Goal: Book appointment/travel/reservation

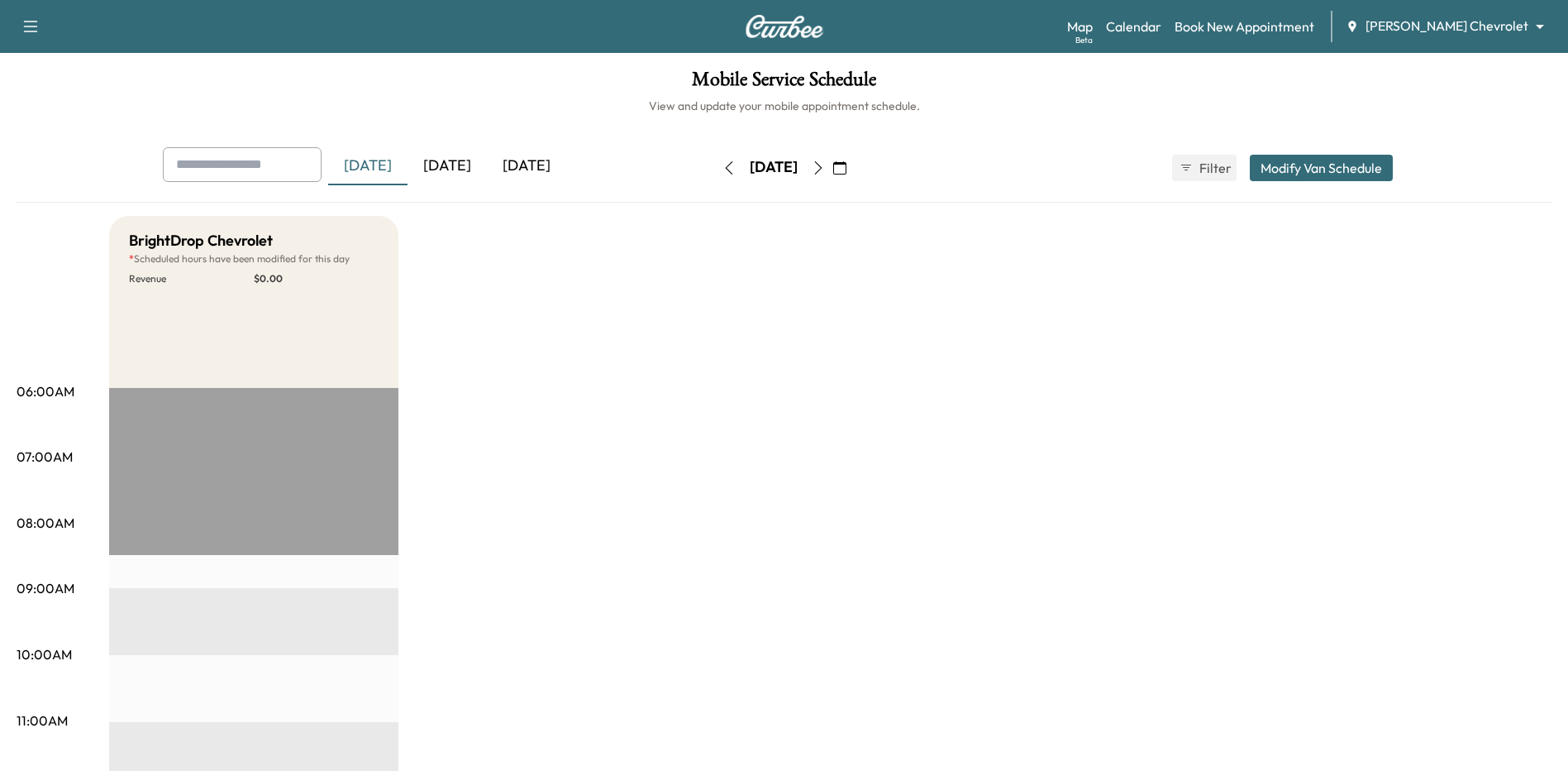
click at [847, 166] on icon "button" at bounding box center [840, 168] width 13 height 13
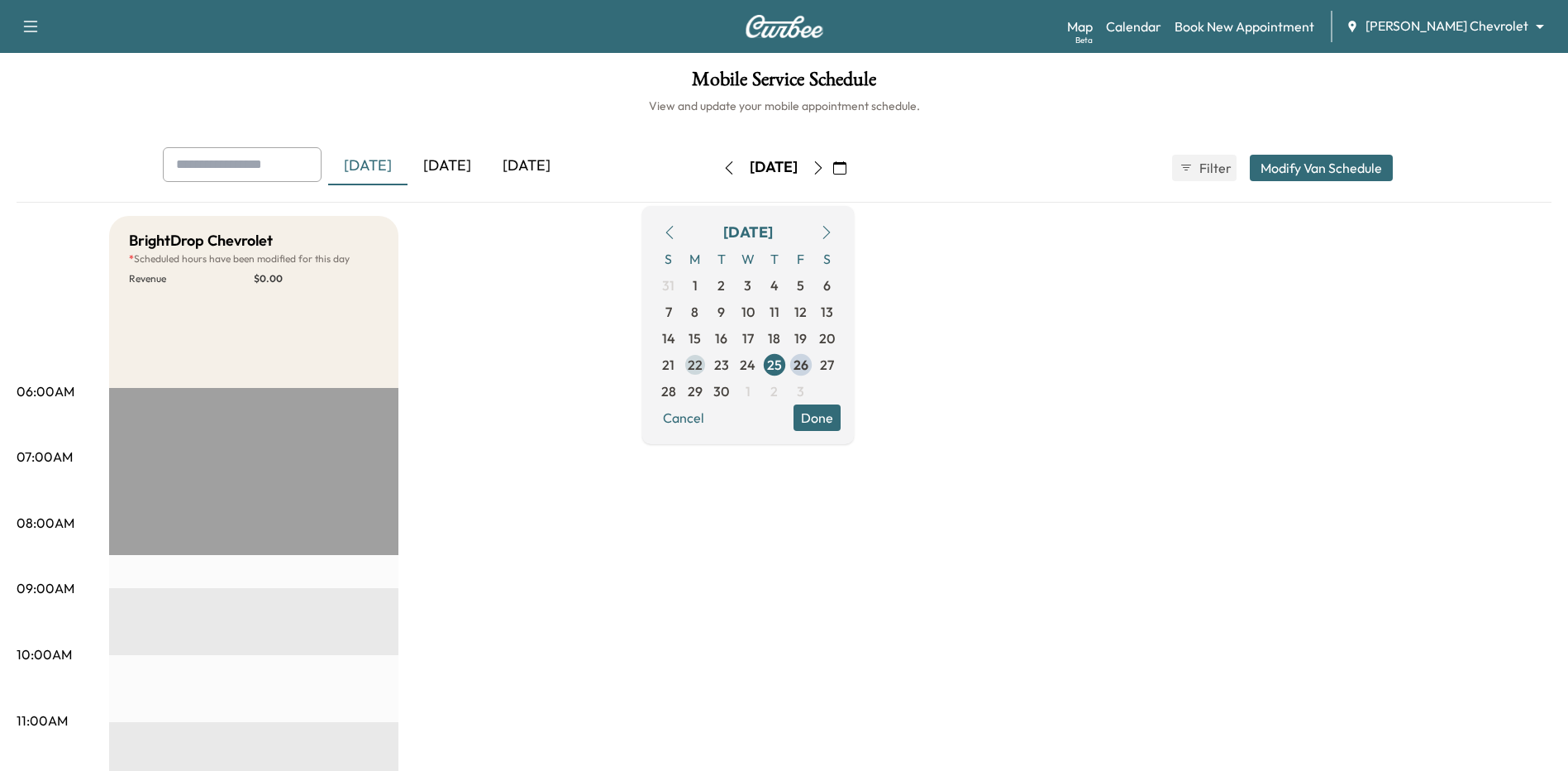
click at [708, 374] on span "22" at bounding box center [695, 364] width 26 height 26
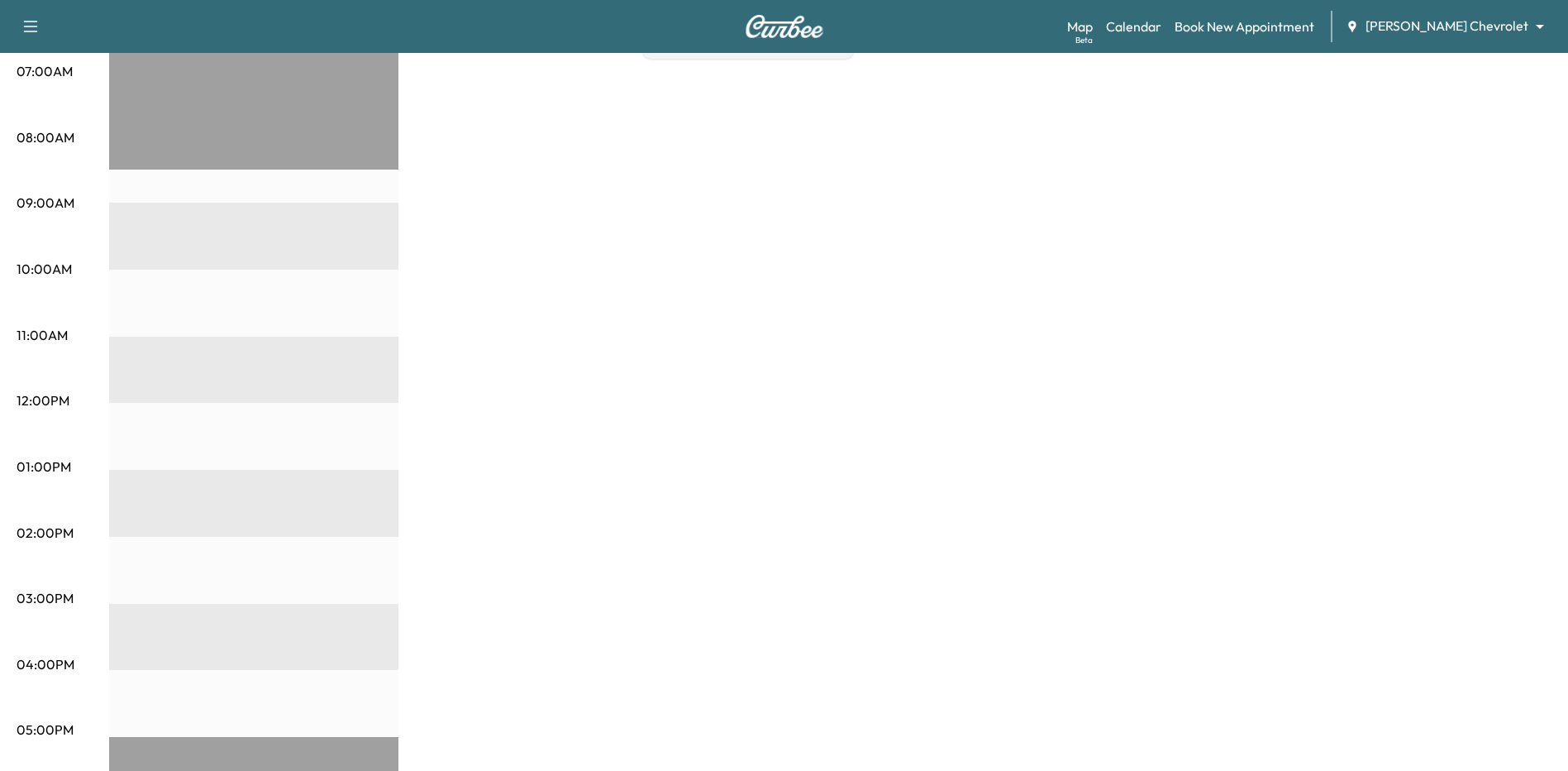
scroll to position [166, 0]
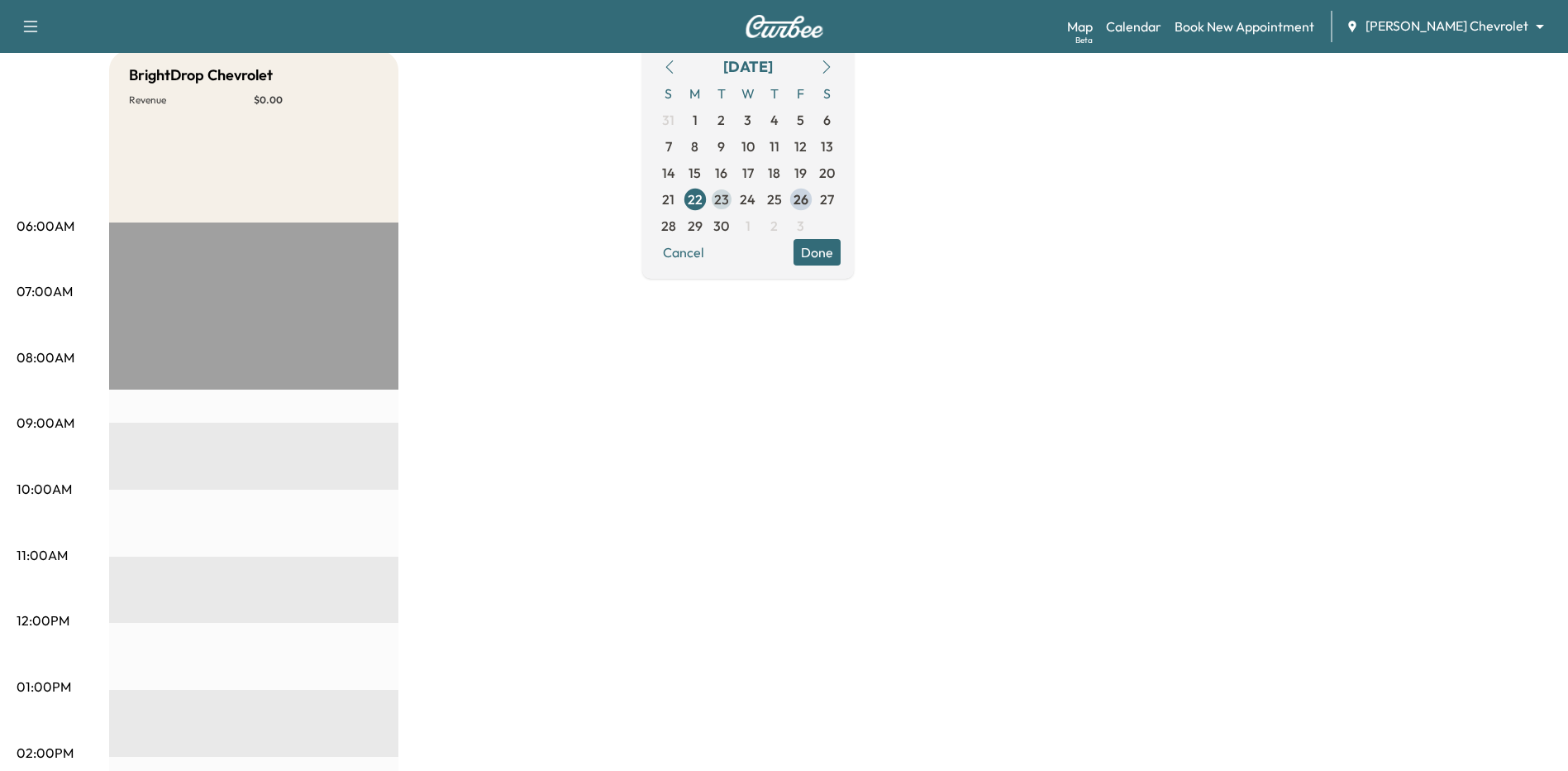
click at [729, 194] on span "23" at bounding box center [721, 199] width 14 height 20
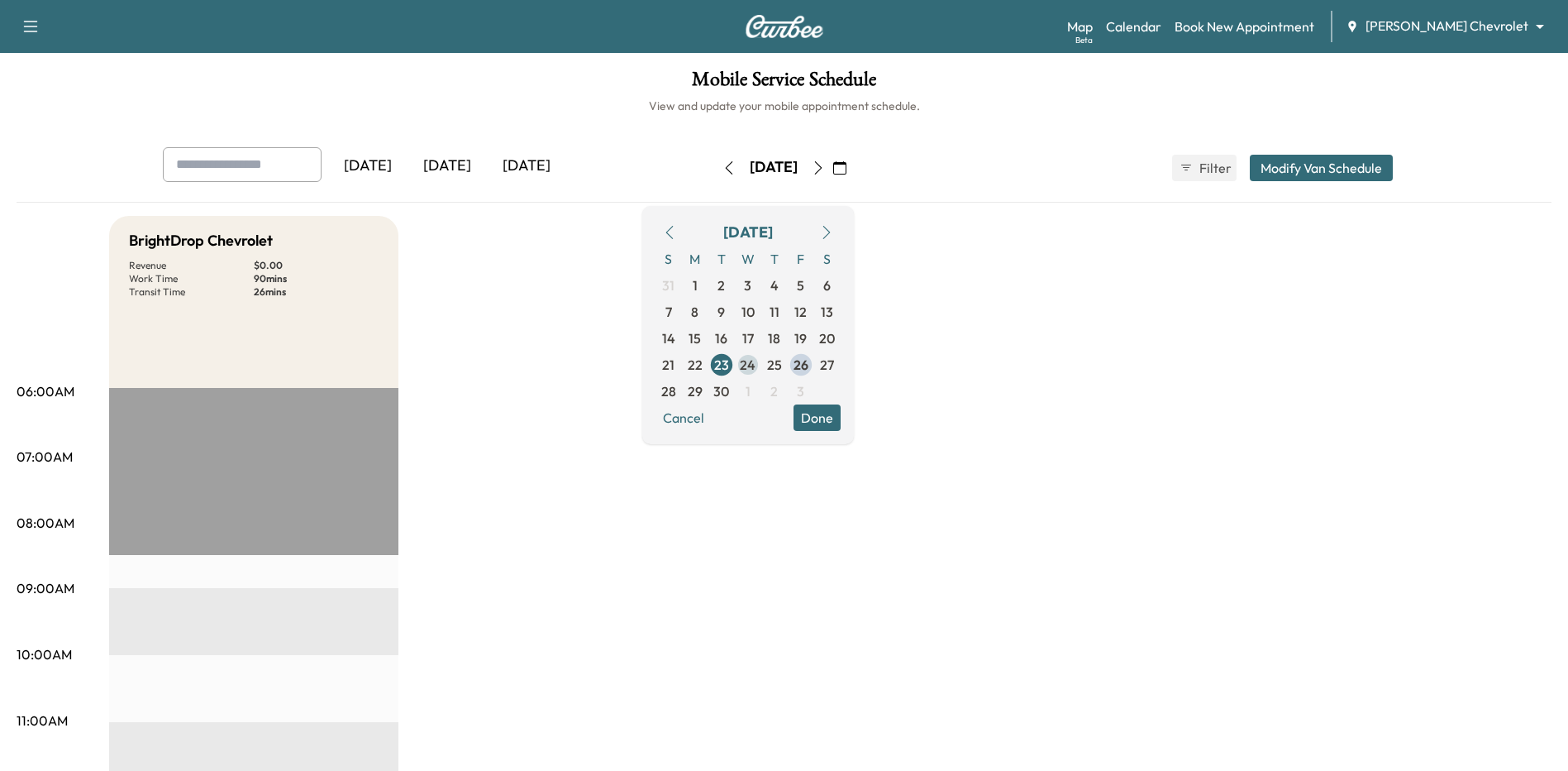
click at [755, 368] on span "24" at bounding box center [747, 365] width 15 height 20
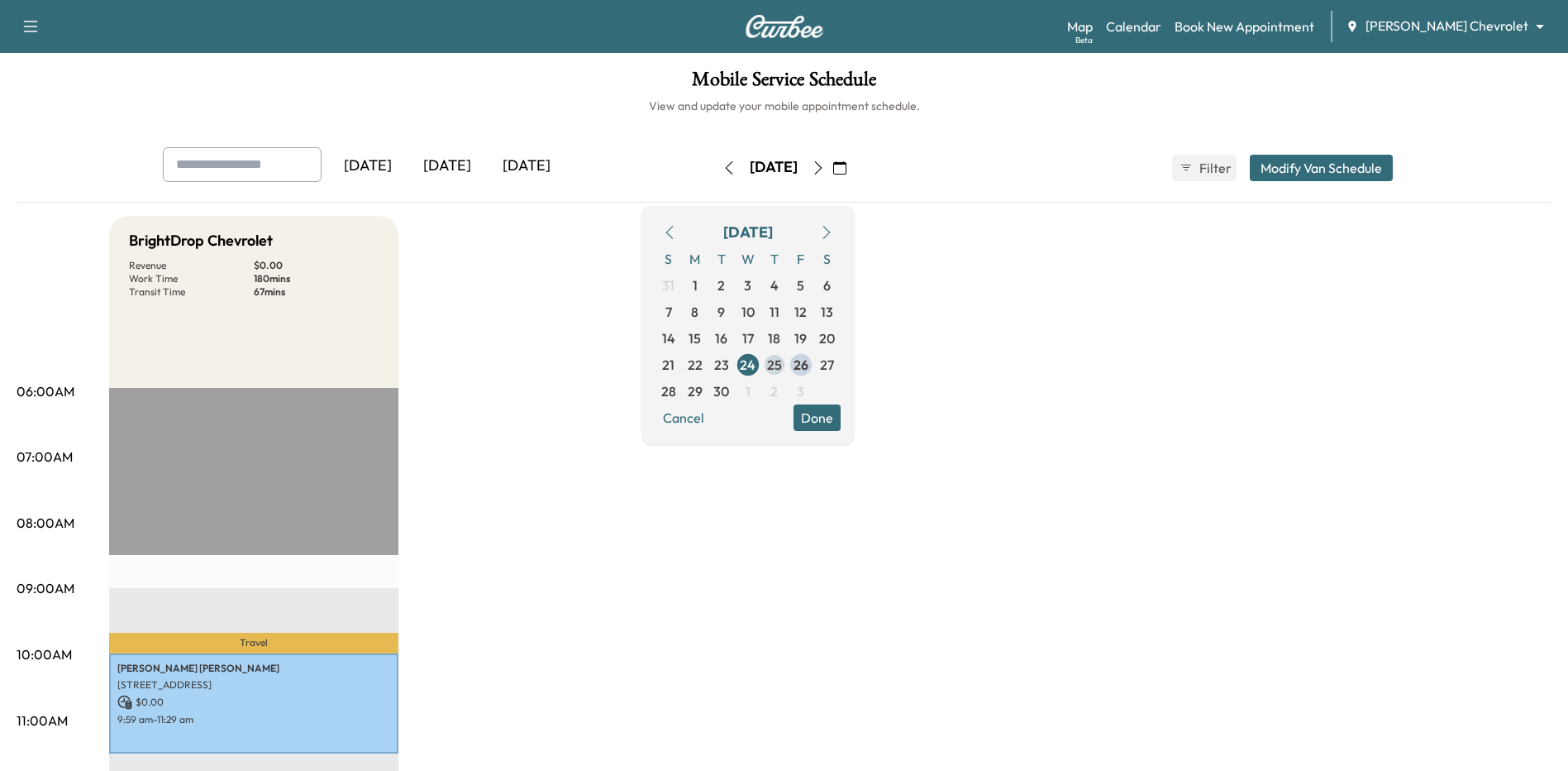
click at [782, 367] on span "25" at bounding box center [773, 365] width 14 height 20
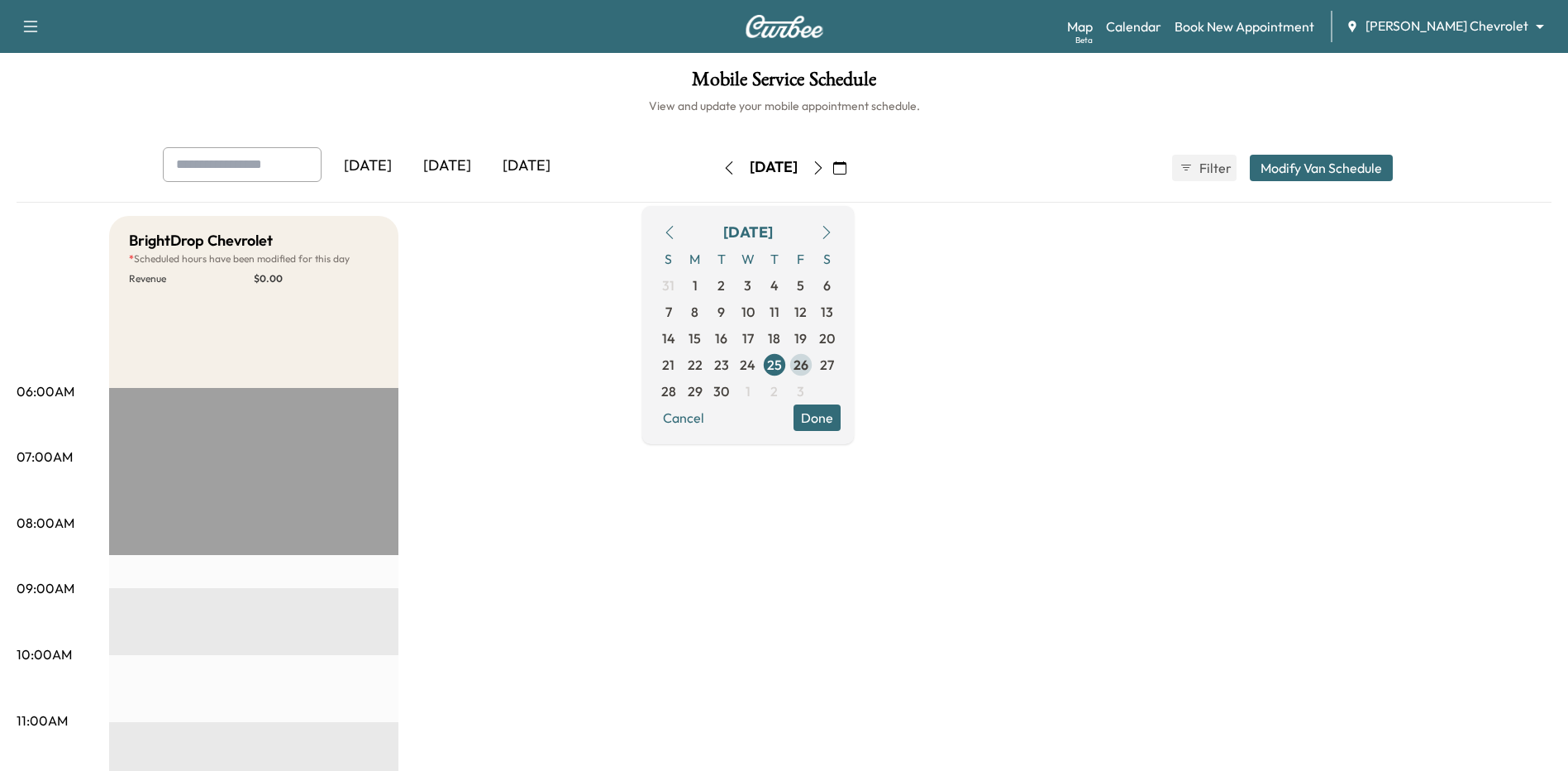
click at [808, 361] on span "26" at bounding box center [800, 365] width 14 height 20
